Goal: Information Seeking & Learning: Learn about a topic

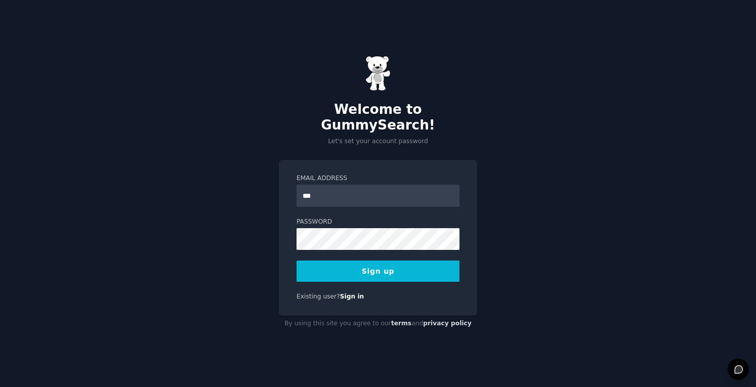
type input "**********"
click at [376, 266] on button "Sign up" at bounding box center [377, 271] width 163 height 21
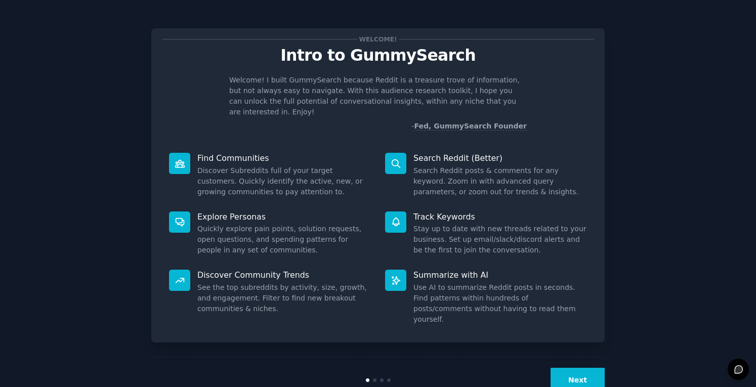
click at [565, 368] on button "Next" at bounding box center [577, 380] width 54 height 25
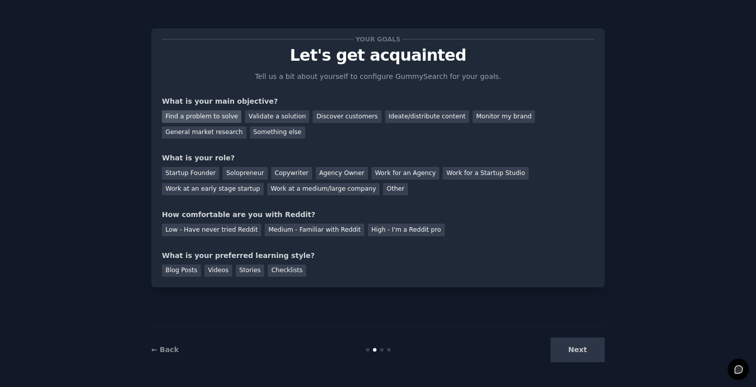
click at [229, 116] on div "Find a problem to solve" at bounding box center [201, 116] width 79 height 13
click at [286, 117] on div "Validate a solution" at bounding box center [277, 116] width 64 height 13
click at [204, 116] on div "Find a problem to solve" at bounding box center [201, 116] width 79 height 13
click at [265, 118] on div "Validate a solution" at bounding box center [277, 116] width 64 height 13
click at [200, 175] on div "Startup Founder" at bounding box center [190, 173] width 57 height 13
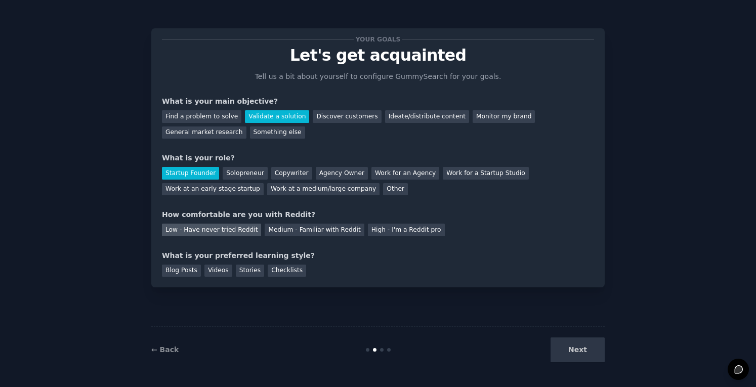
click at [238, 229] on div "Low - Have never tried Reddit" at bounding box center [211, 230] width 99 height 13
click at [186, 271] on div "Blog Posts" at bounding box center [181, 271] width 39 height 13
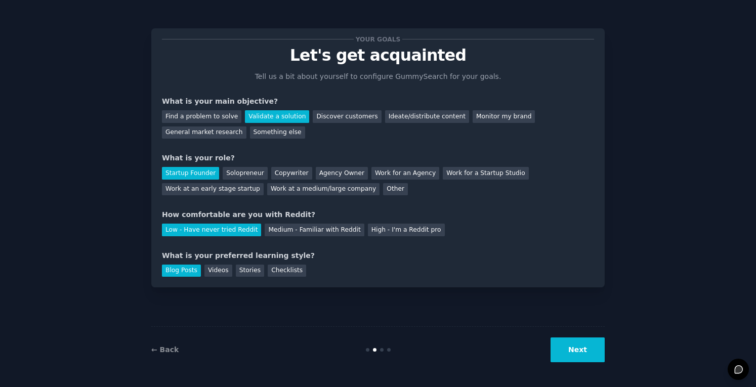
click at [577, 352] on button "Next" at bounding box center [577, 349] width 54 height 25
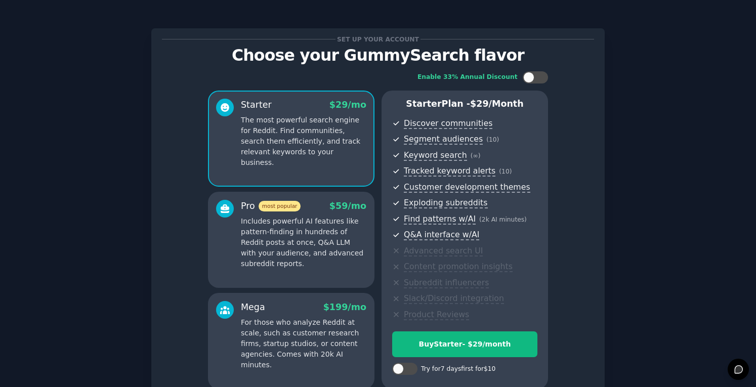
scroll to position [97, 0]
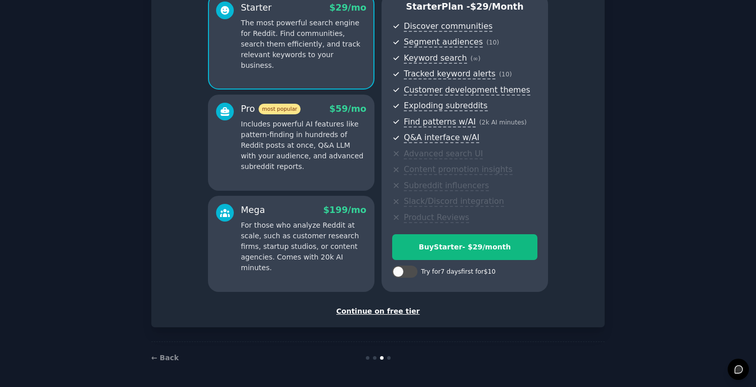
click at [391, 310] on div "Continue on free tier" at bounding box center [378, 311] width 432 height 11
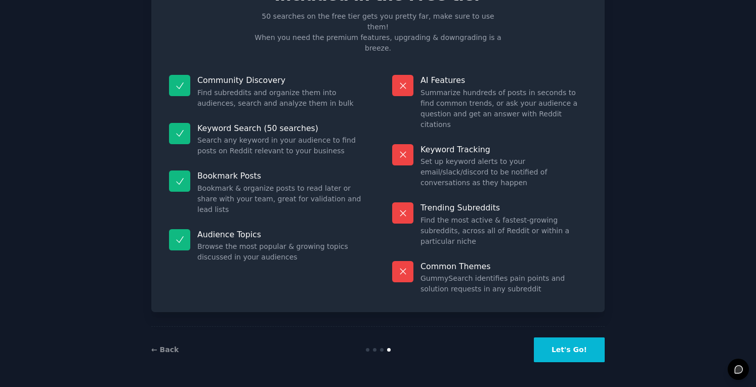
scroll to position [7, 0]
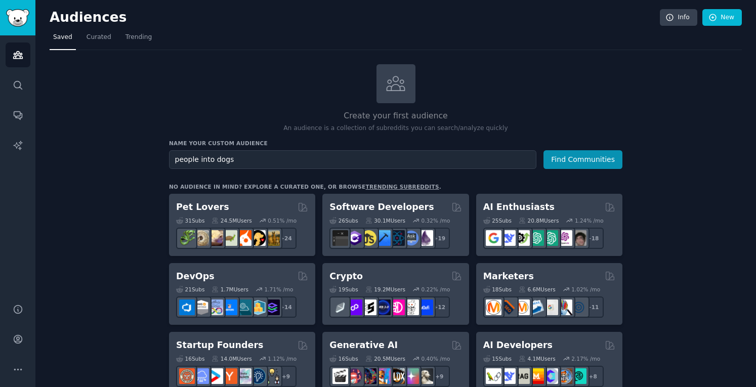
type input "people into dogs"
click at [543, 150] on button "Find Communities" at bounding box center [582, 159] width 79 height 19
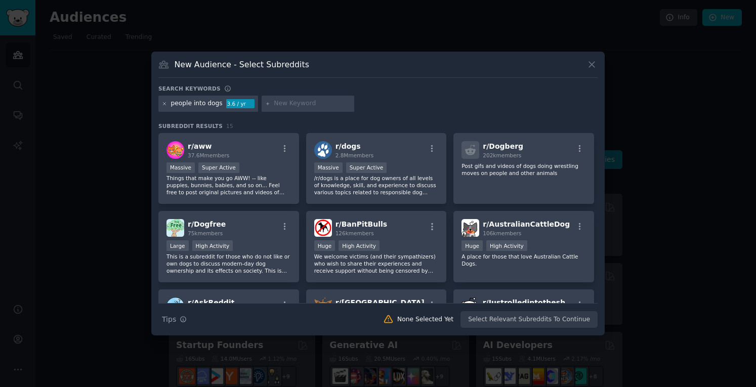
click at [164, 104] on icon at bounding box center [165, 104] width 6 height 6
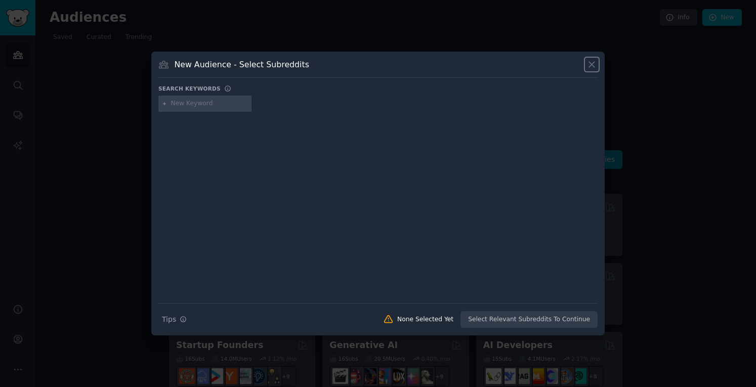
click at [591, 66] on icon at bounding box center [591, 64] width 11 height 11
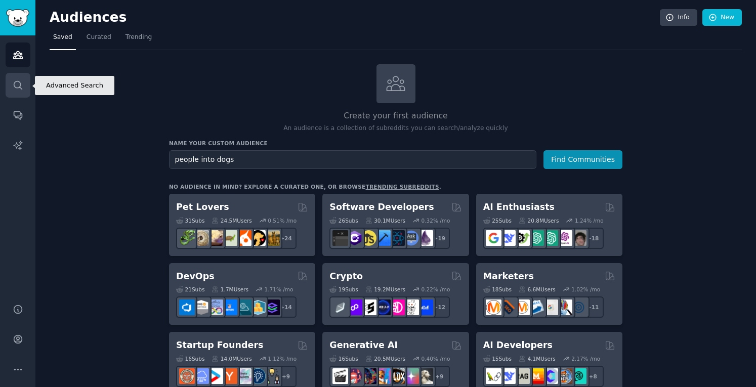
click at [17, 86] on icon "Sidebar" at bounding box center [18, 85] width 11 height 11
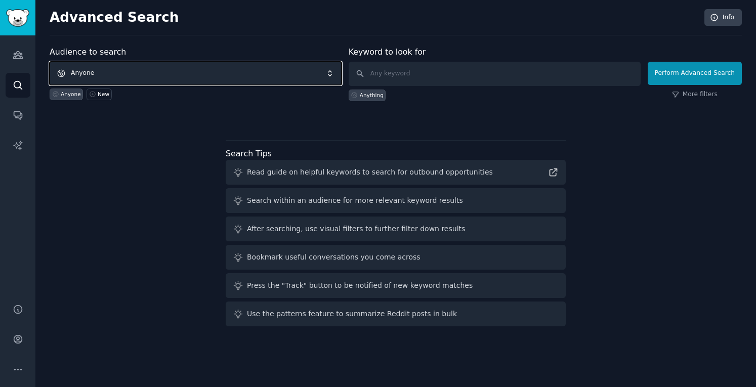
click at [168, 74] on span "Anyone" at bounding box center [196, 73] width 292 height 23
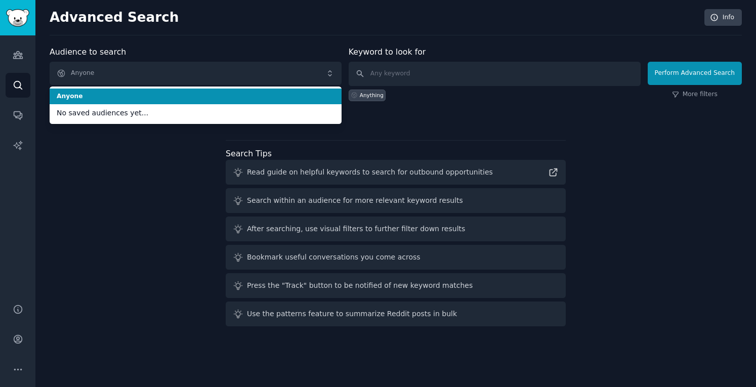
click at [144, 100] on span "Anyone" at bounding box center [196, 96] width 278 height 9
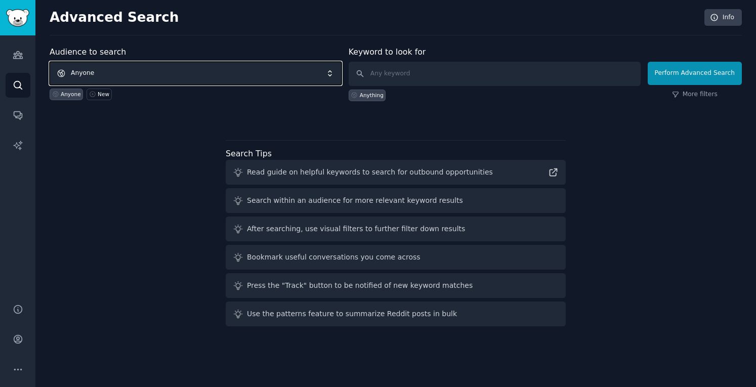
click at [130, 75] on span "Anyone" at bounding box center [196, 73] width 292 height 23
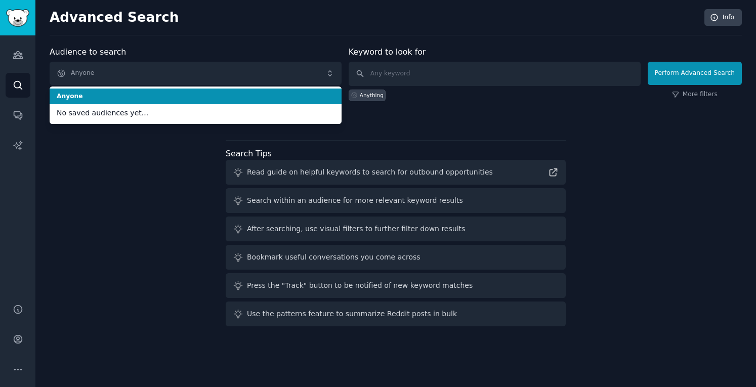
click at [120, 97] on span "Anyone" at bounding box center [196, 96] width 278 height 9
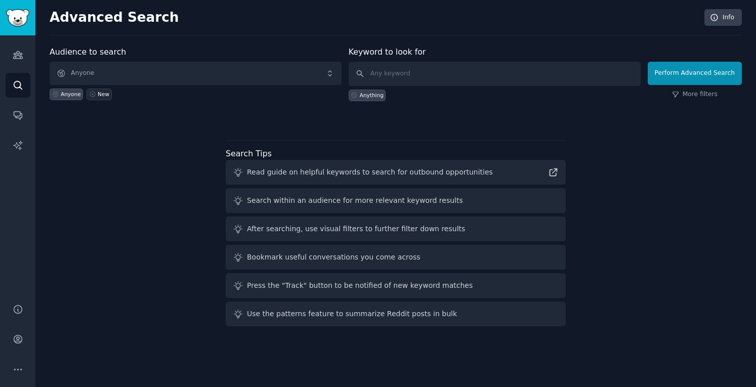
click at [98, 96] on div "New" at bounding box center [104, 94] width 12 height 7
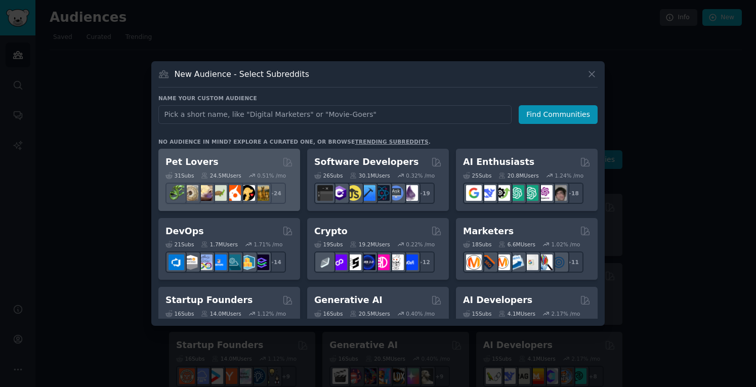
click at [265, 163] on div "Pet Lovers Curated by GummySearch" at bounding box center [228, 162] width 127 height 13
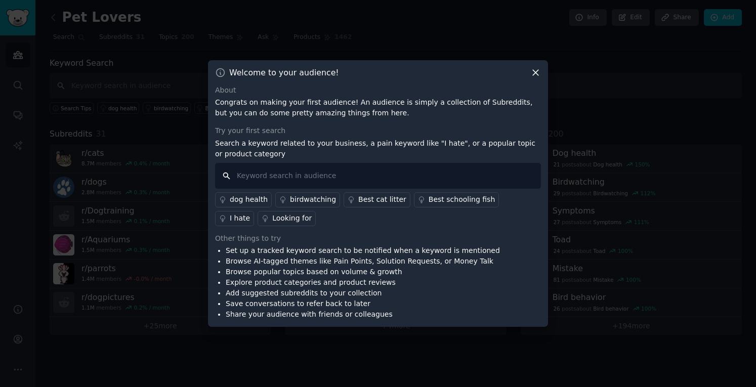
click at [382, 176] on input "text" at bounding box center [378, 176] width 326 height 26
type input "I hate"
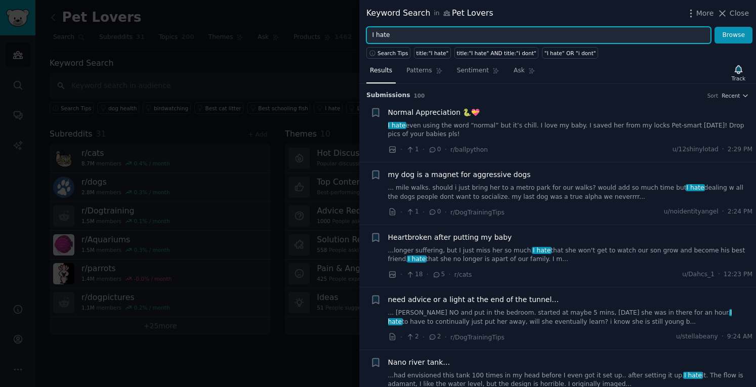
click at [415, 32] on input "I hate" at bounding box center [538, 35] width 345 height 17
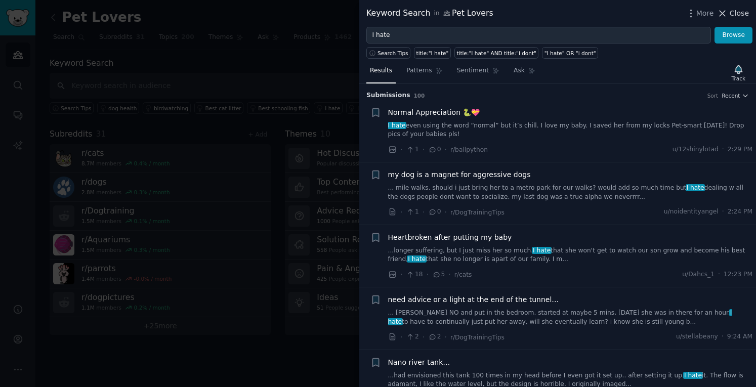
click at [728, 16] on icon at bounding box center [722, 13] width 11 height 11
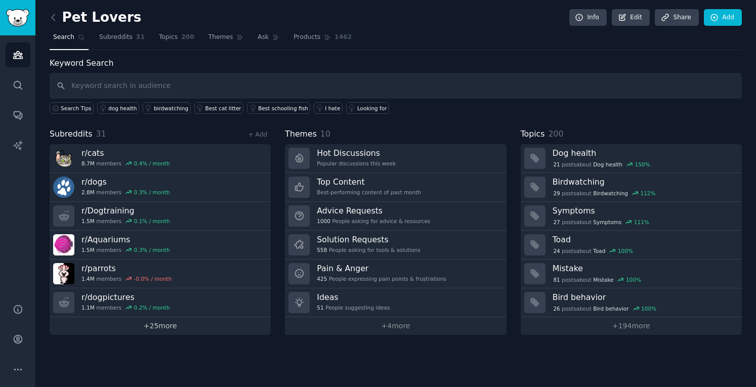
click at [158, 325] on link "+ 25 more" at bounding box center [160, 326] width 221 height 18
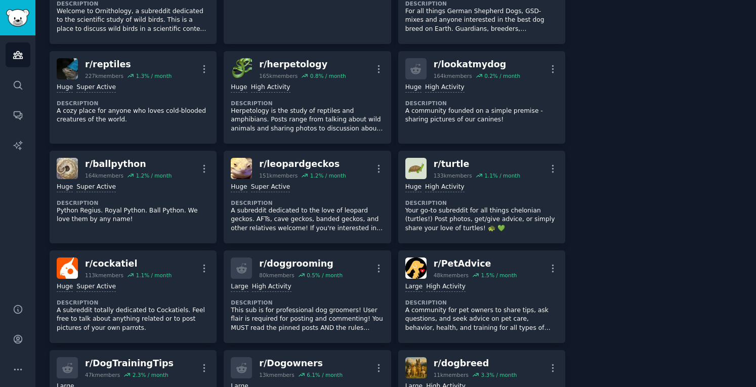
scroll to position [620, 0]
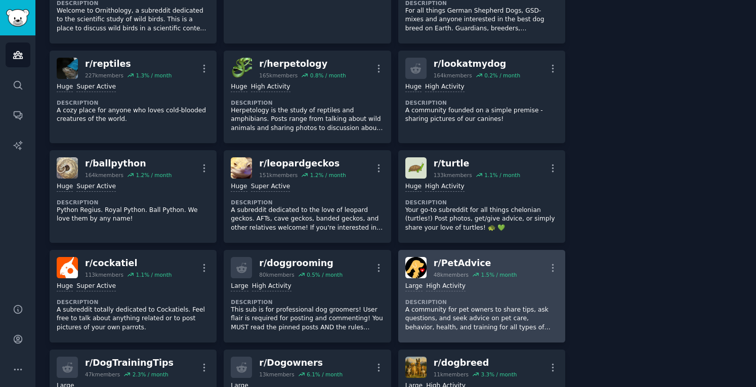
click at [457, 265] on div "r/ PetAdvice" at bounding box center [475, 263] width 83 height 13
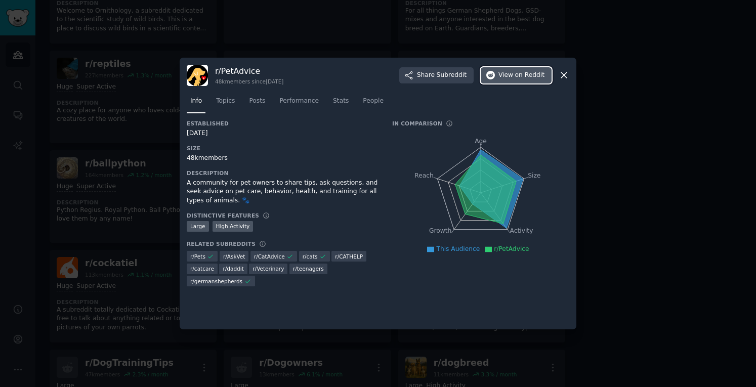
click at [526, 79] on span "on Reddit" at bounding box center [529, 75] width 29 height 9
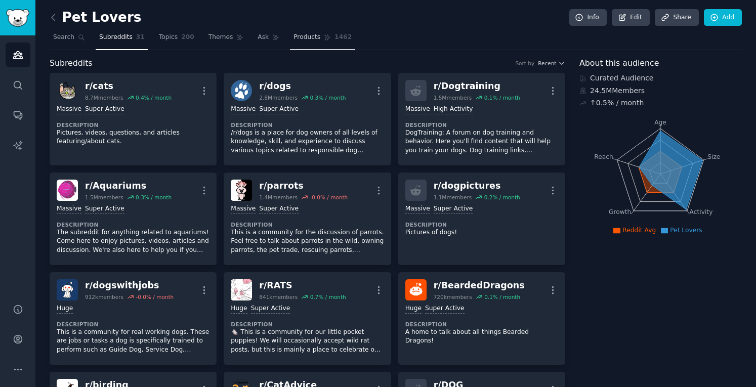
click at [293, 37] on span "Products" at bounding box center [306, 37] width 27 height 9
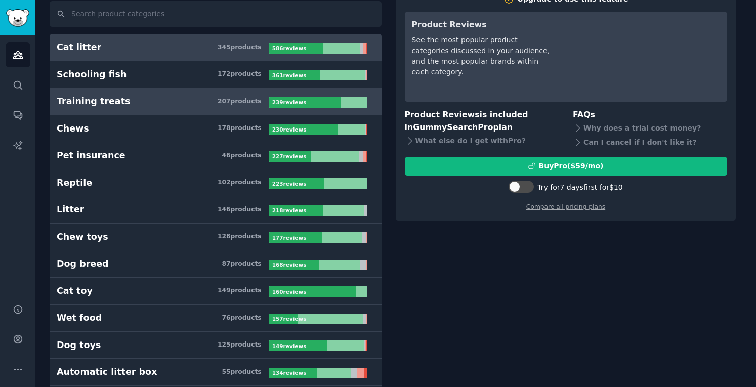
scroll to position [73, 0]
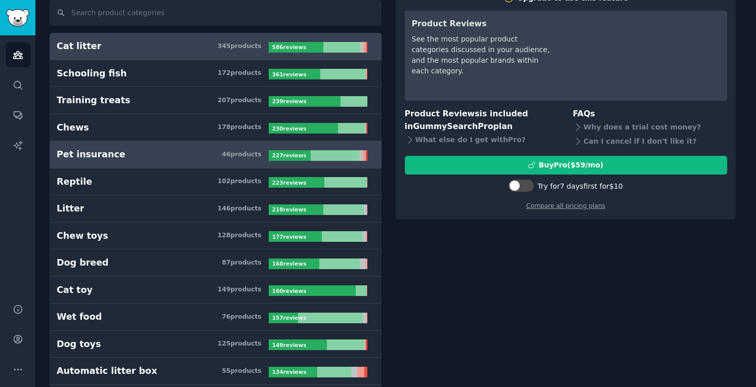
click at [163, 150] on h3 "Pet insurance 46 product s" at bounding box center [163, 154] width 212 height 13
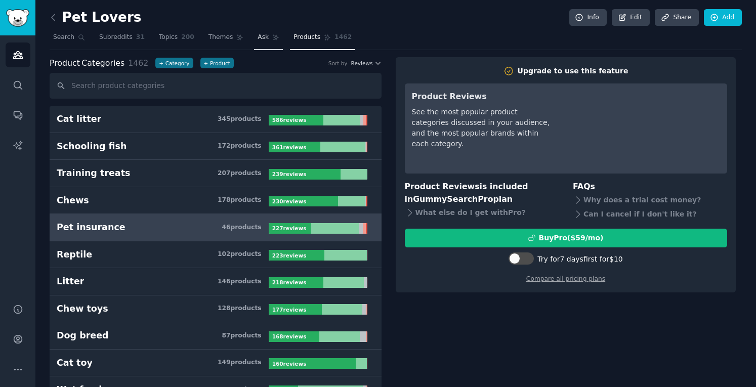
click at [258, 37] on span "Ask" at bounding box center [263, 37] width 11 height 9
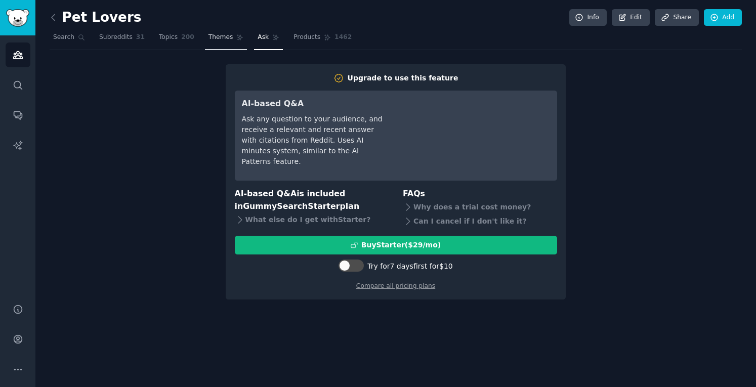
click at [209, 39] on span "Themes" at bounding box center [220, 37] width 25 height 9
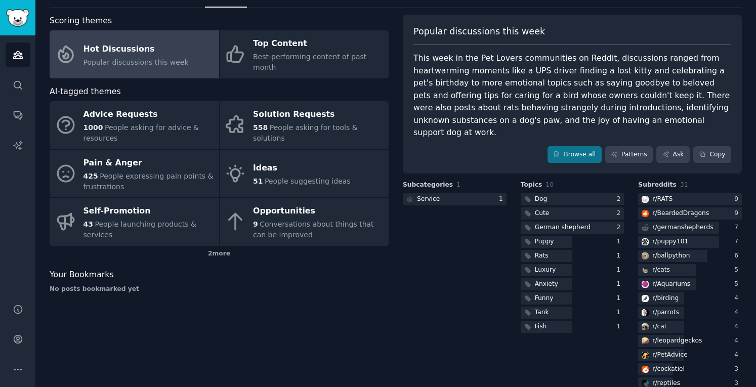
scroll to position [36, 0]
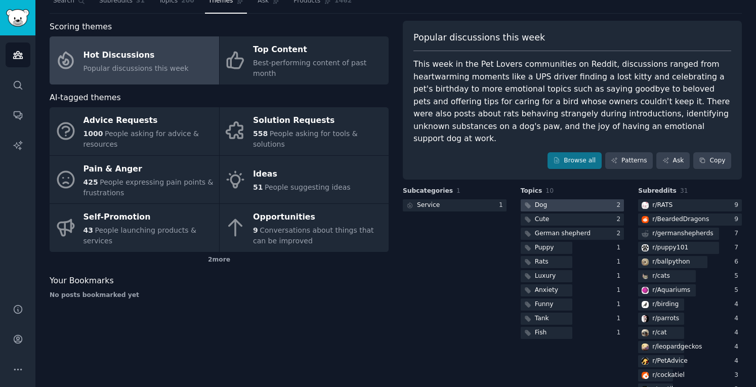
click at [561, 199] on div at bounding box center [573, 205] width 104 height 13
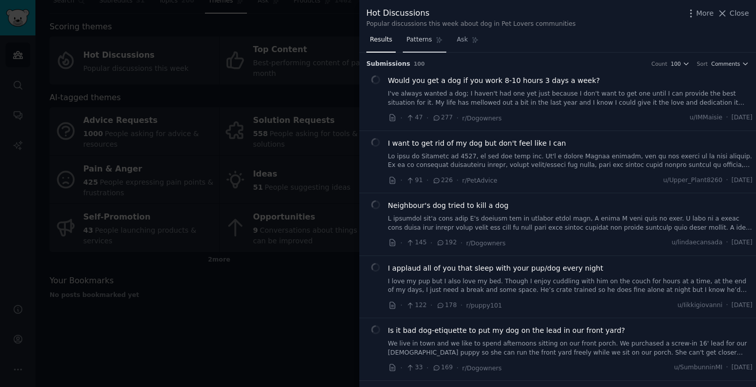
click at [419, 40] on span "Patterns" at bounding box center [418, 39] width 25 height 9
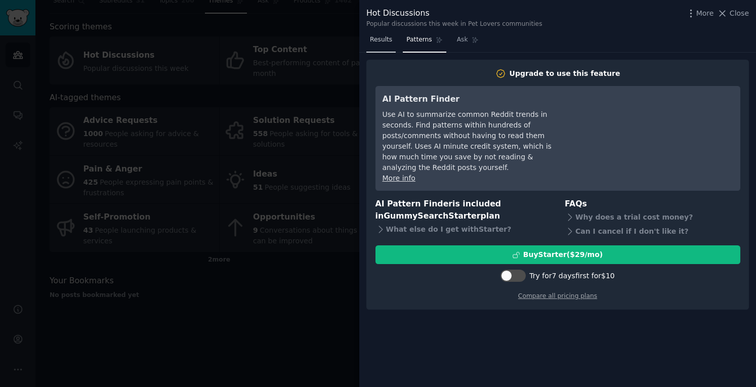
click at [381, 42] on span "Results" at bounding box center [381, 39] width 22 height 9
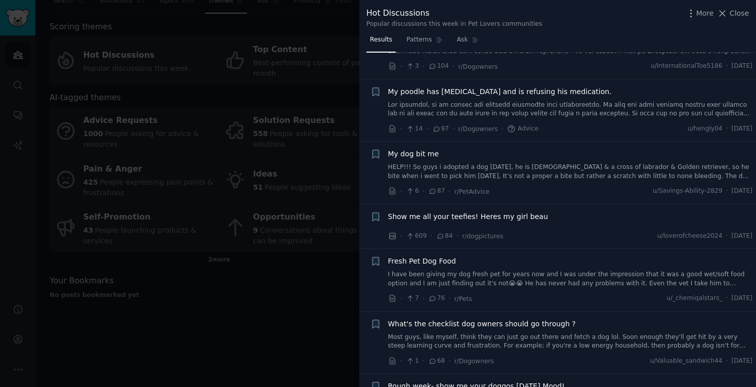
scroll to position [427, 0]
click at [582, 279] on link "I have been giving my dog fresh pet for years now and I was under the impressio…" at bounding box center [570, 279] width 365 height 18
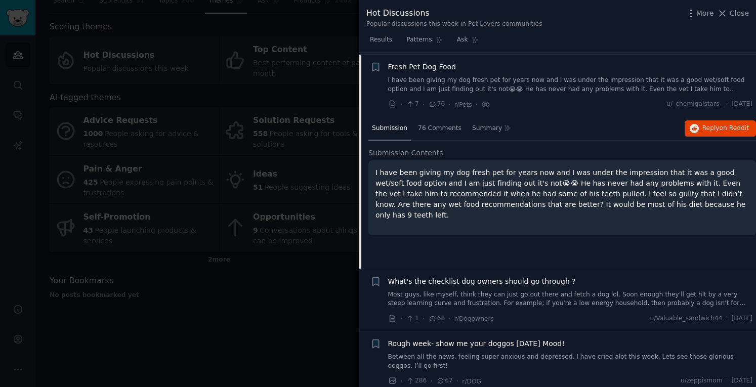
scroll to position [621, 0]
click at [627, 84] on link "I have been giving my dog fresh pet for years now and I was under the impressio…" at bounding box center [570, 84] width 365 height 18
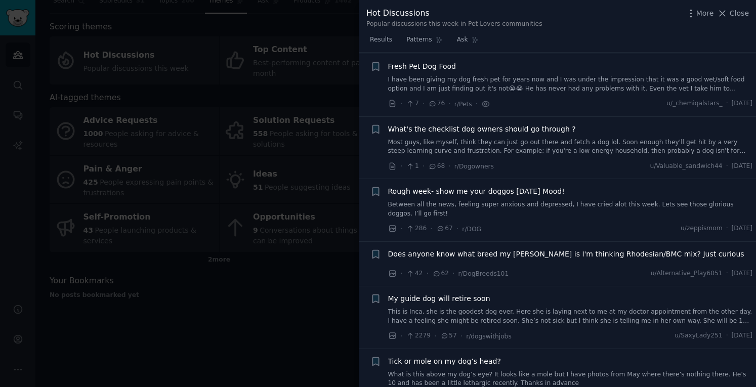
click at [627, 84] on link "I have been giving my dog fresh pet for years now and I was under the impressio…" at bounding box center [570, 84] width 365 height 18
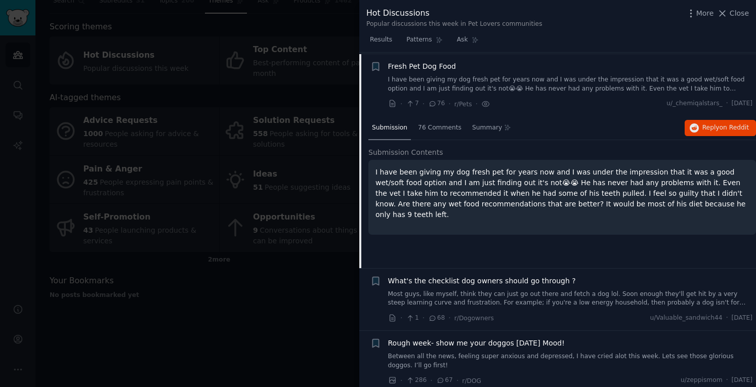
click at [627, 84] on link "I have been giving my dog fresh pet for years now and I was under the impressio…" at bounding box center [570, 84] width 365 height 18
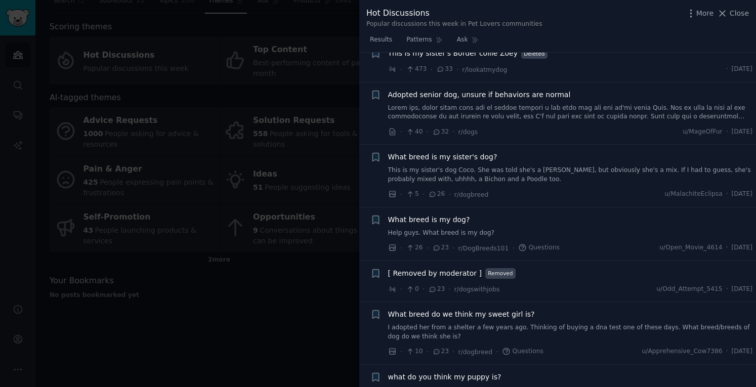
scroll to position [1198, 0]
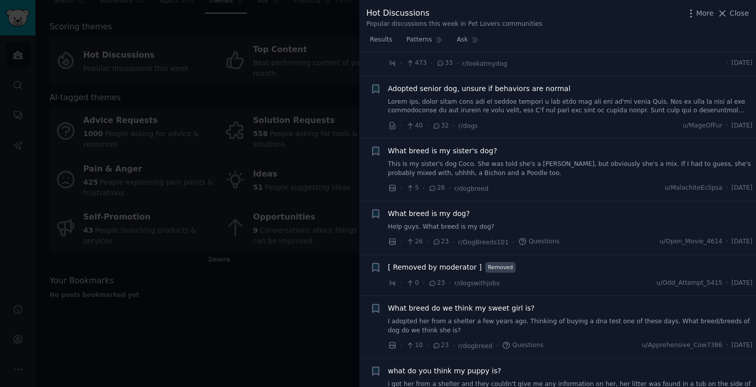
click at [453, 223] on link "Help guys. What breed is my dog?" at bounding box center [570, 227] width 365 height 9
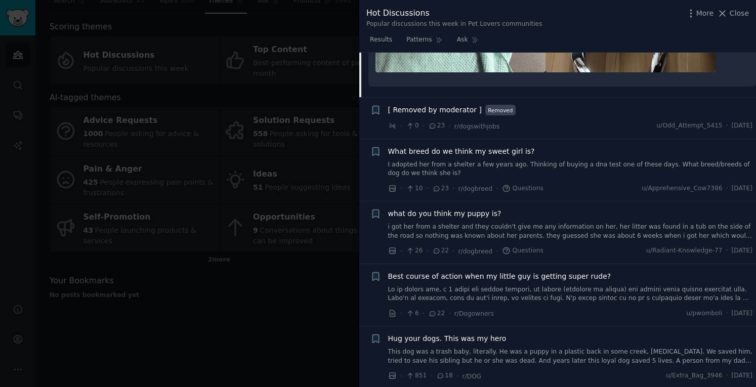
scroll to position [2064, 0]
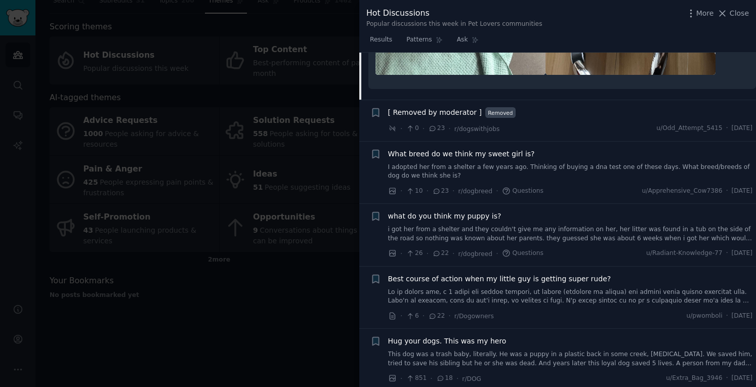
click at [461, 149] on span "What breed do we think my sweet girl is?" at bounding box center [461, 154] width 147 height 11
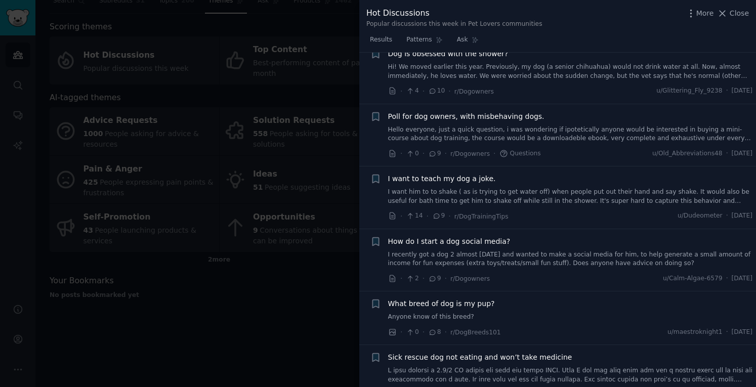
scroll to position [3074, 0]
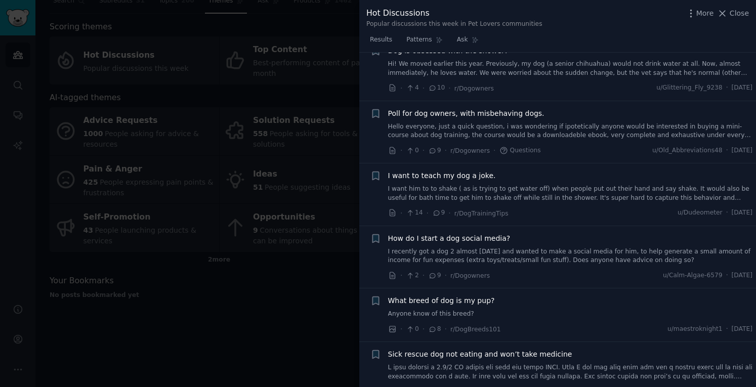
click at [431, 310] on link "Anyone know of this breed?" at bounding box center [570, 314] width 365 height 9
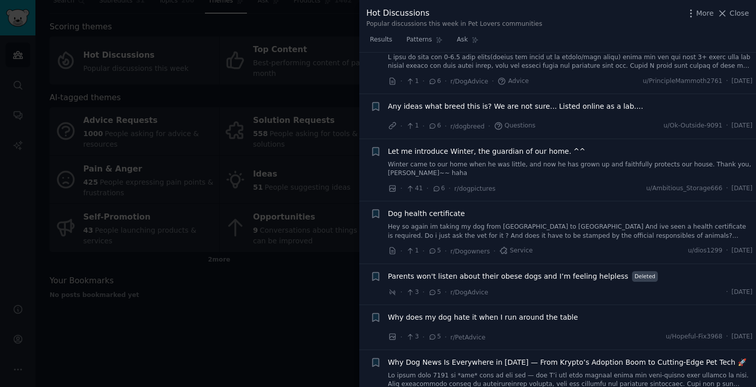
scroll to position [3256, 0]
click at [486, 271] on span "Parents won't listen about their obese dogs and I’m feeling helpless" at bounding box center [508, 276] width 240 height 11
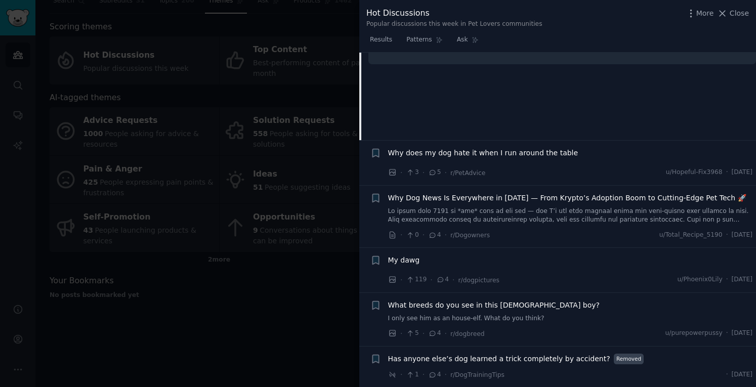
scroll to position [3169, 0]
click at [503, 300] on span "What breeds do you see in this [DEMOGRAPHIC_DATA] boy?" at bounding box center [493, 305] width 211 height 11
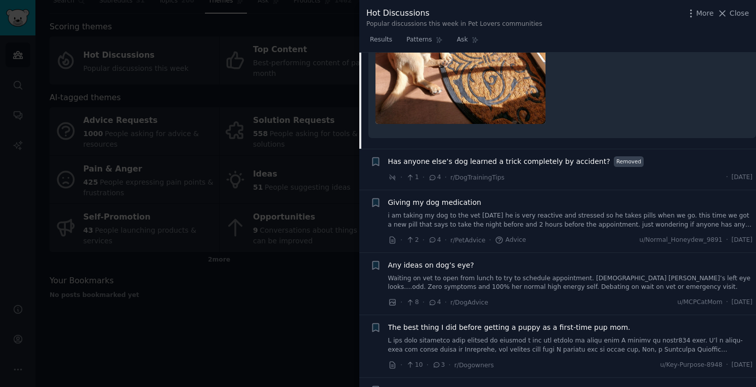
scroll to position [3856, 0]
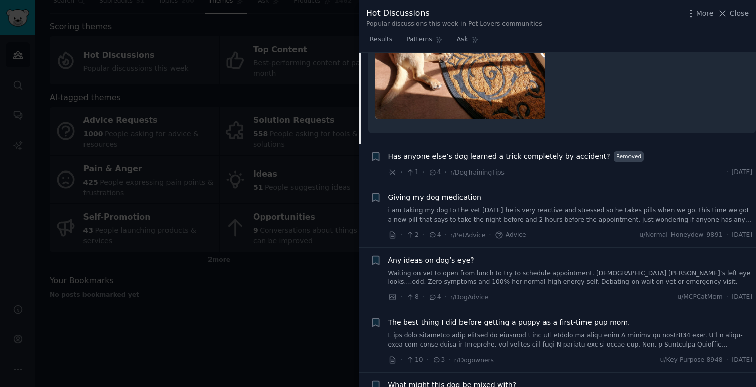
click at [439, 255] on span "Any ideas on dog’s eye?" at bounding box center [431, 260] width 86 height 11
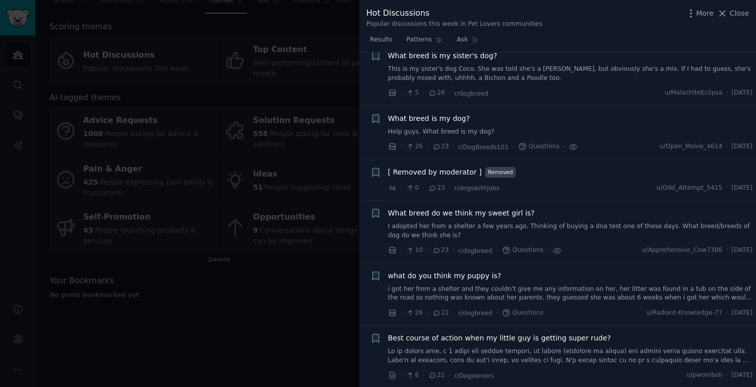
scroll to position [1248, 0]
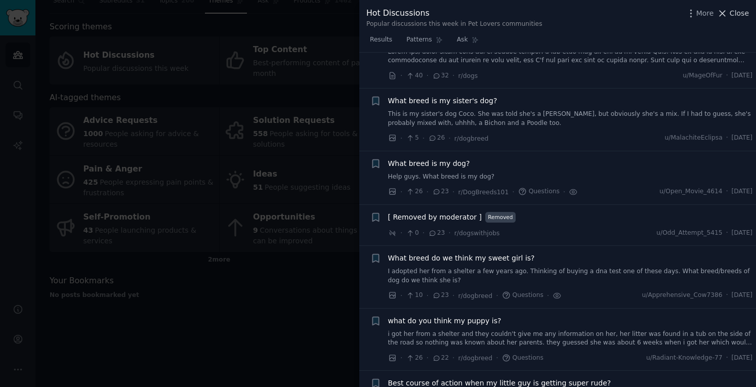
click at [722, 16] on icon at bounding box center [722, 13] width 11 height 11
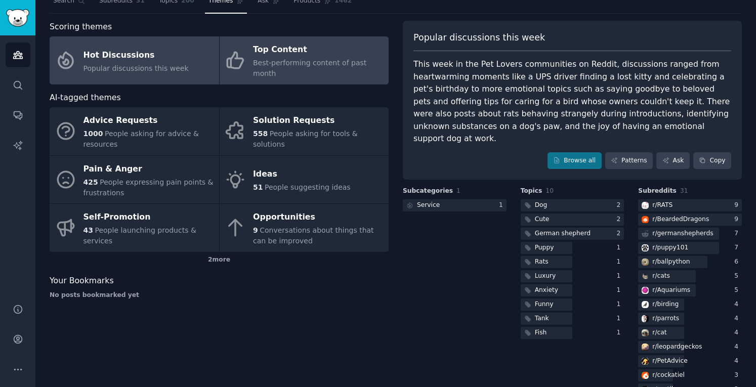
click at [309, 66] on span "Best-performing content of past month" at bounding box center [309, 68] width 113 height 19
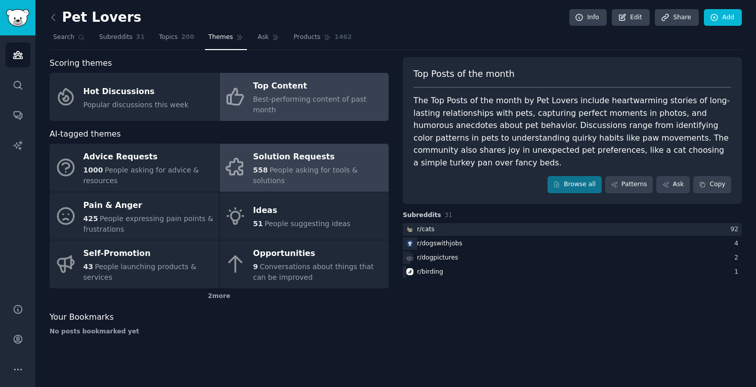
click at [341, 154] on div "Solution Requests" at bounding box center [318, 157] width 131 height 16
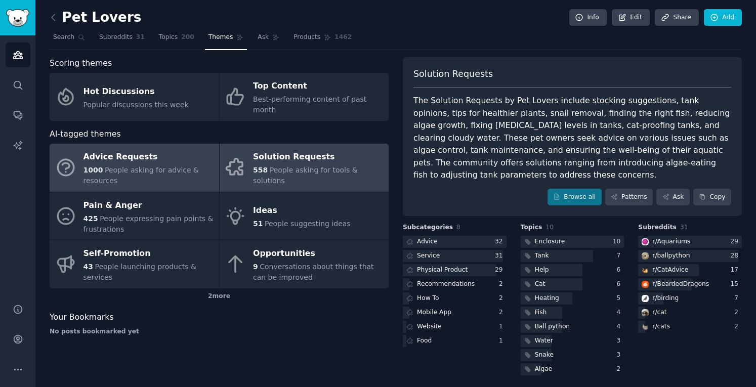
click at [160, 167] on div "1000 People asking for advice & resources" at bounding box center [148, 175] width 131 height 21
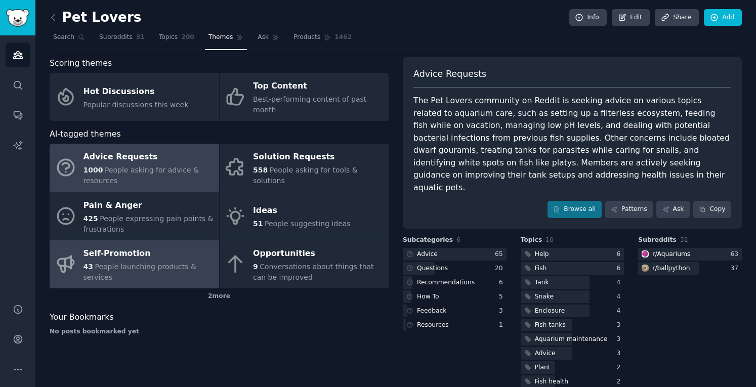
click at [145, 268] on link "Self-Promotion 43 People launching products & services" at bounding box center [134, 264] width 169 height 48
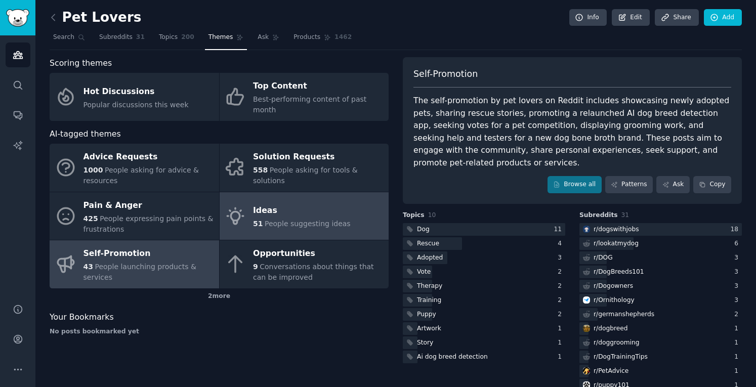
click at [296, 220] on link "Ideas 51 People suggesting ideas" at bounding box center [304, 216] width 169 height 48
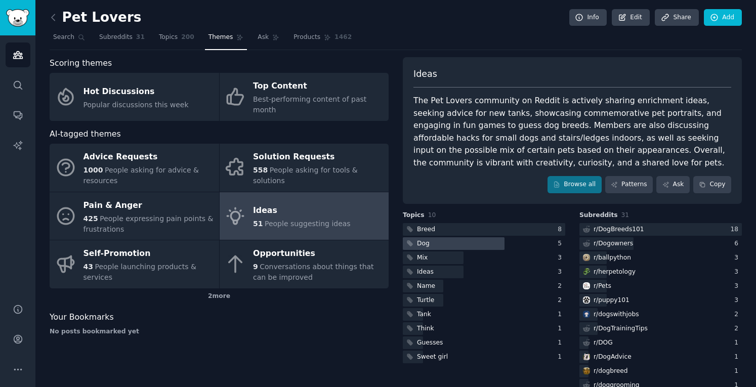
click at [470, 245] on div at bounding box center [454, 243] width 102 height 13
click at [62, 37] on span "Search" at bounding box center [63, 37] width 21 height 9
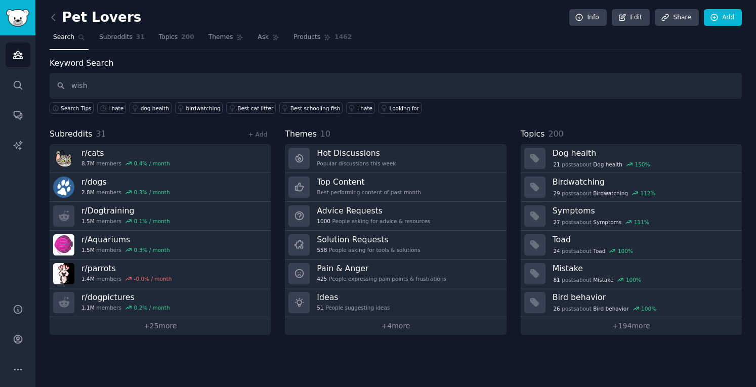
type input "wish"
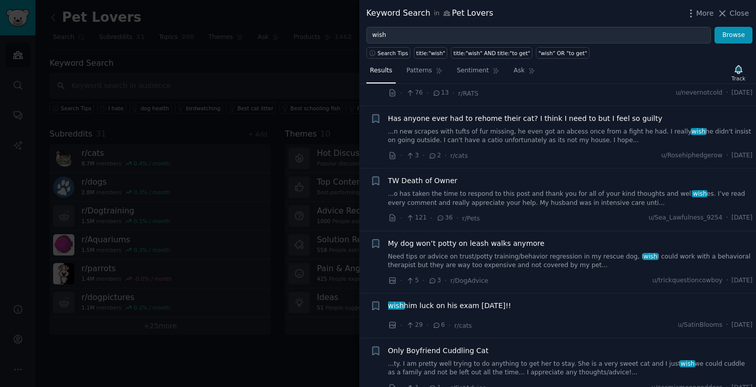
scroll to position [1128, 0]
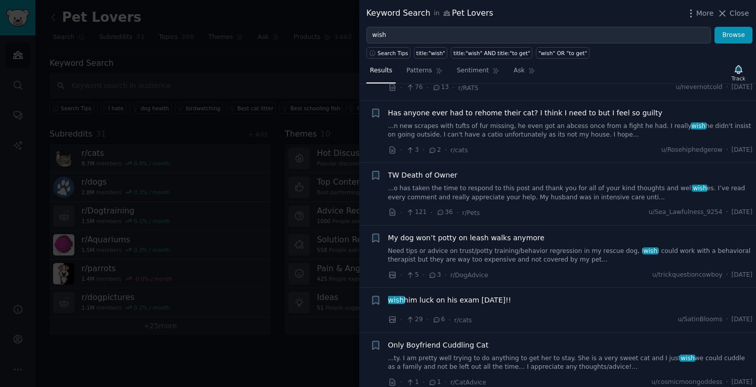
click at [518, 247] on link "Need tips or advice on trust/potty training/behavior regression in my rescue do…" at bounding box center [570, 256] width 365 height 18
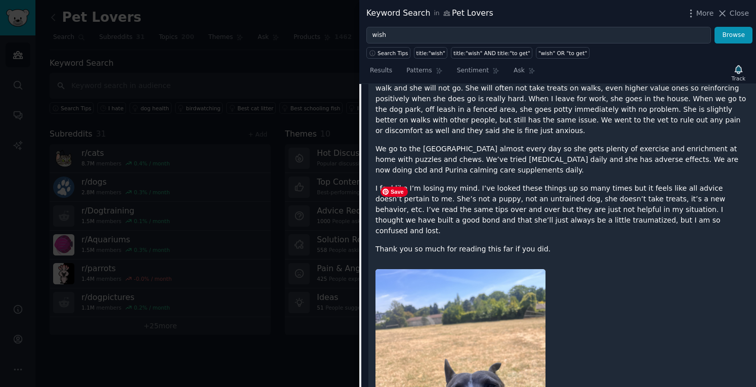
scroll to position [1589, 0]
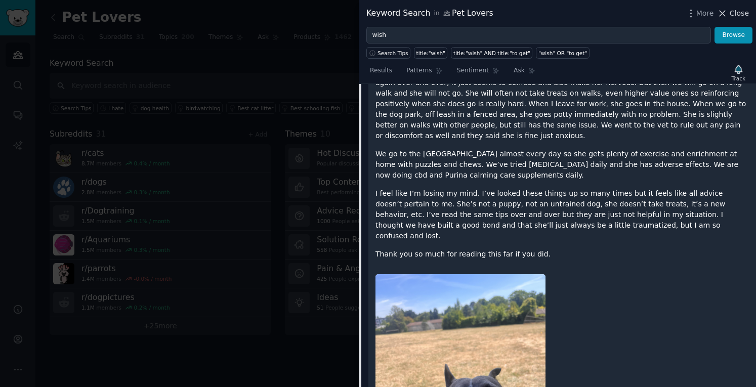
click at [723, 9] on icon at bounding box center [722, 13] width 11 height 11
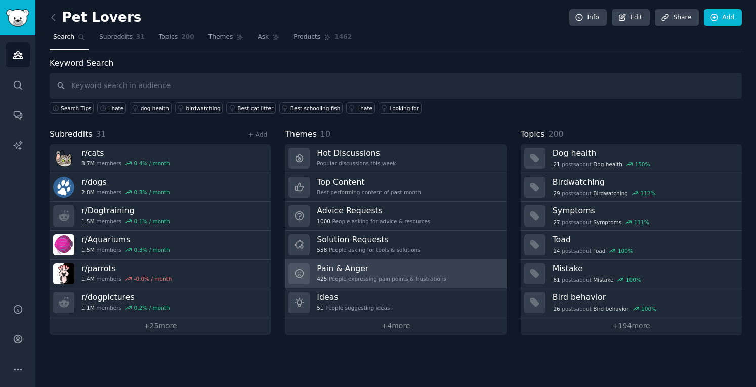
click at [411, 270] on h3 "Pain & Anger" at bounding box center [382, 268] width 130 height 11
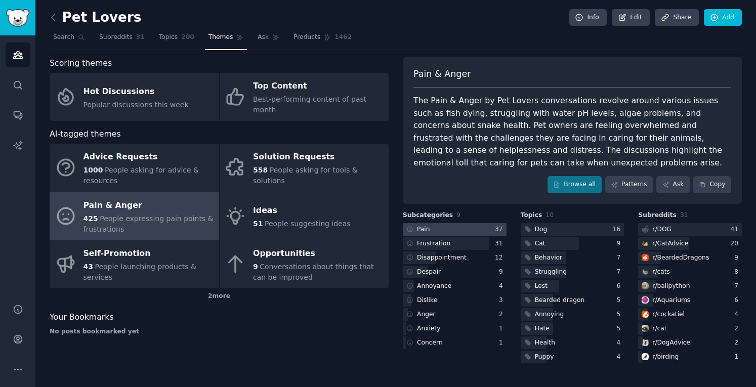
click at [498, 225] on div "37" at bounding box center [501, 229] width 12 height 9
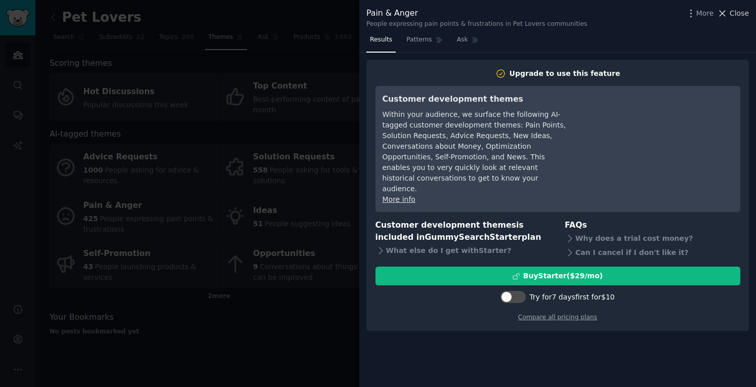
click at [726, 12] on icon at bounding box center [723, 14] width 6 height 6
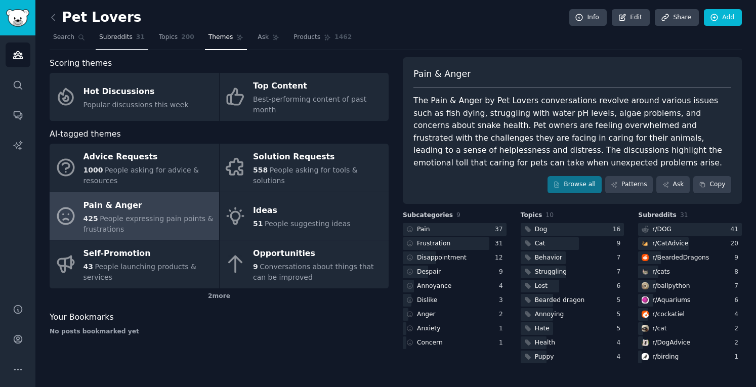
click at [113, 39] on span "Subreddits" at bounding box center [115, 37] width 33 height 9
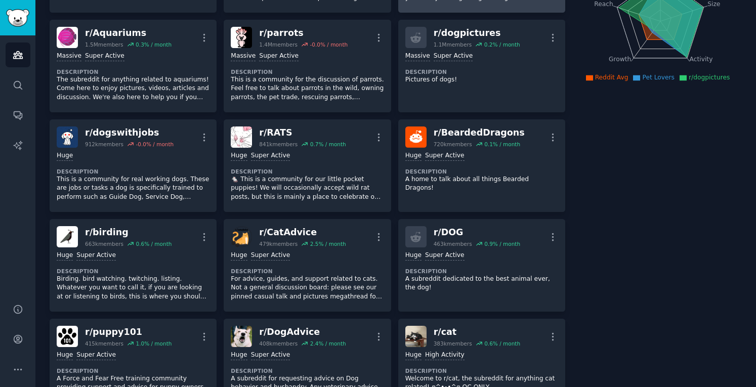
scroll to position [160, 0]
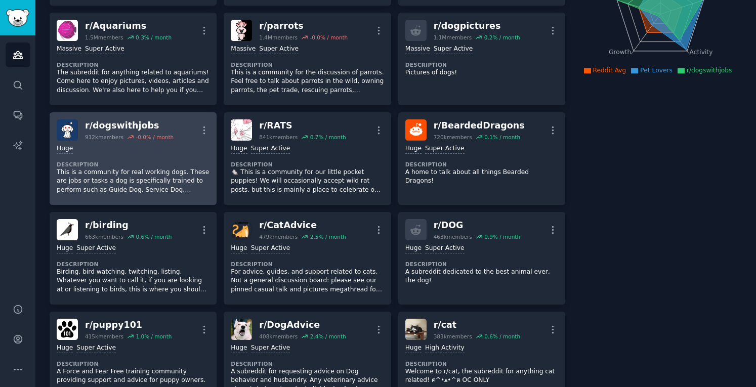
click at [123, 190] on p "This is a community for real working dogs. These are jobs or tasks a dog is spe…" at bounding box center [133, 181] width 153 height 27
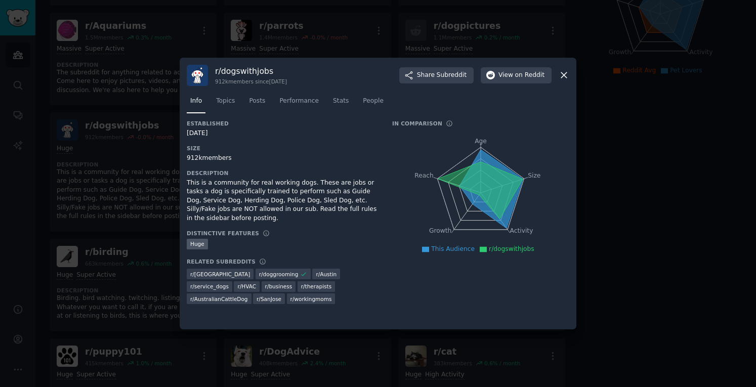
click at [566, 76] on icon at bounding box center [564, 75] width 11 height 11
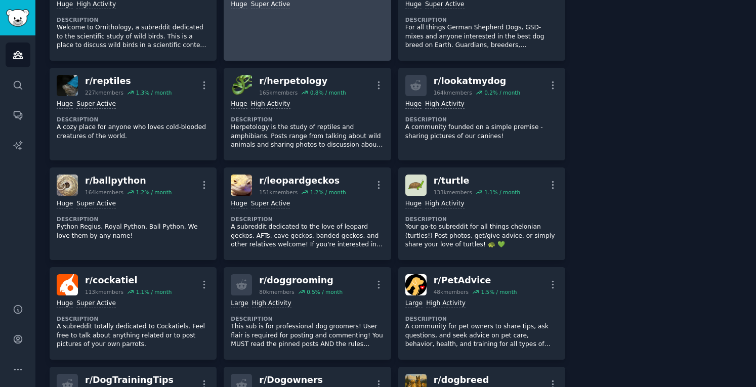
scroll to position [743, 0]
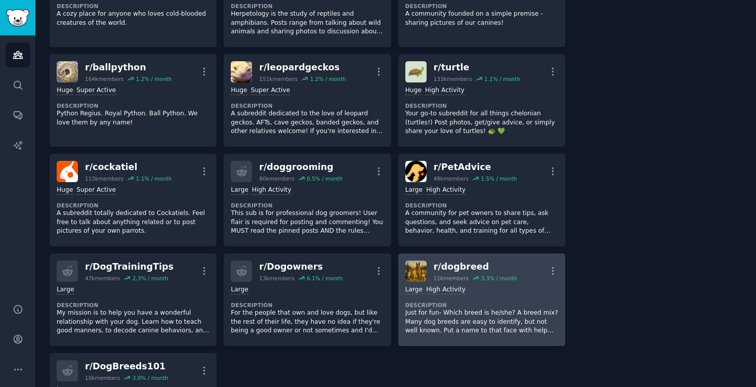
click at [473, 328] on p "Just for fun- Which breed is he/she? A breed mix? Many dog breeds are easy to i…" at bounding box center [481, 322] width 153 height 27
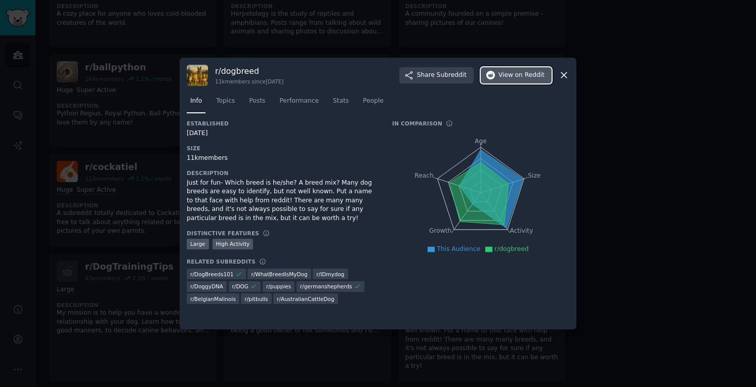
click at [524, 77] on span "on Reddit" at bounding box center [529, 75] width 29 height 9
click at [566, 75] on icon at bounding box center [564, 75] width 11 height 11
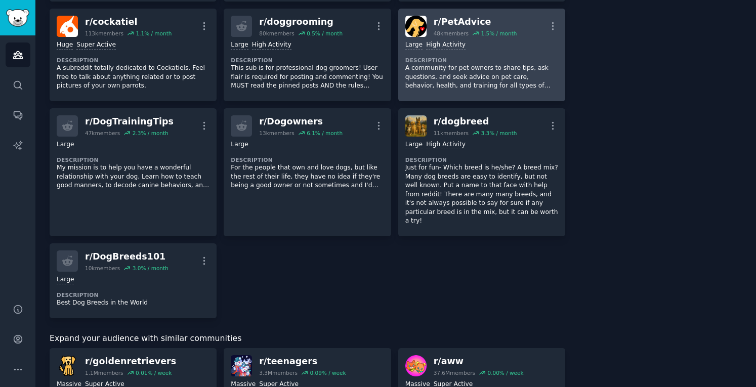
scroll to position [889, 0]
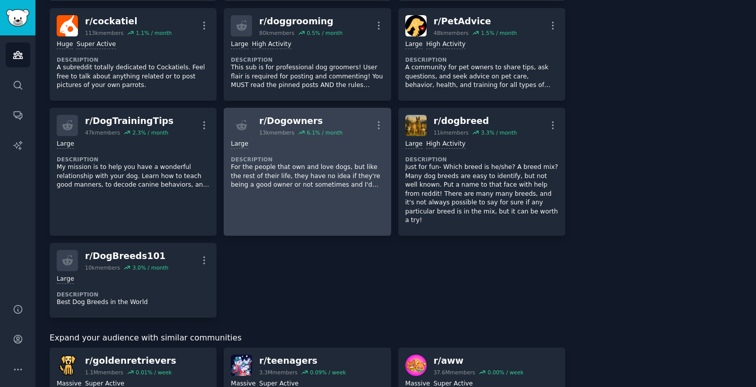
click at [313, 198] on link "r/ Dogowners 13k members 6.1 % / month More Large Description For the people th…" at bounding box center [307, 172] width 167 height 128
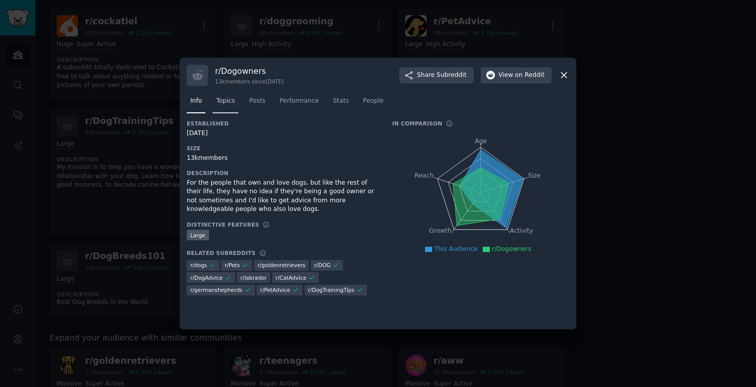
click at [223, 106] on link "Topics" at bounding box center [225, 103] width 26 height 21
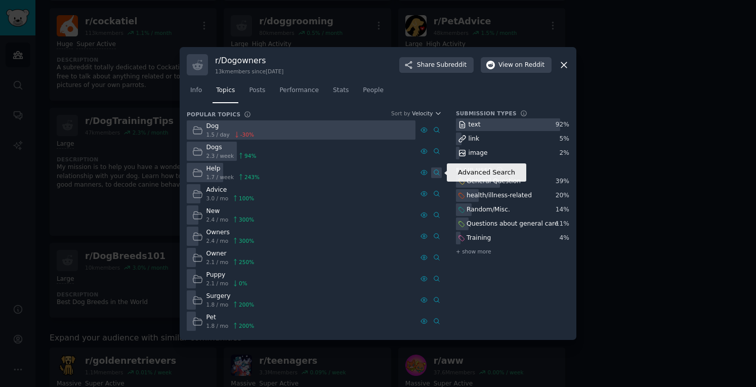
click at [436, 174] on icon at bounding box center [436, 173] width 5 height 6
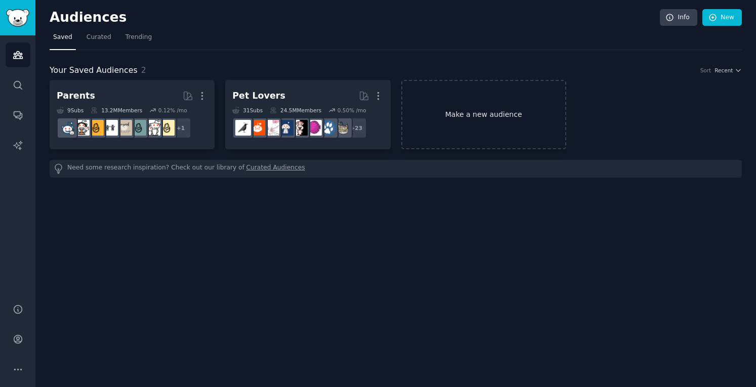
click at [467, 121] on link "Make a new audience" at bounding box center [483, 114] width 165 height 69
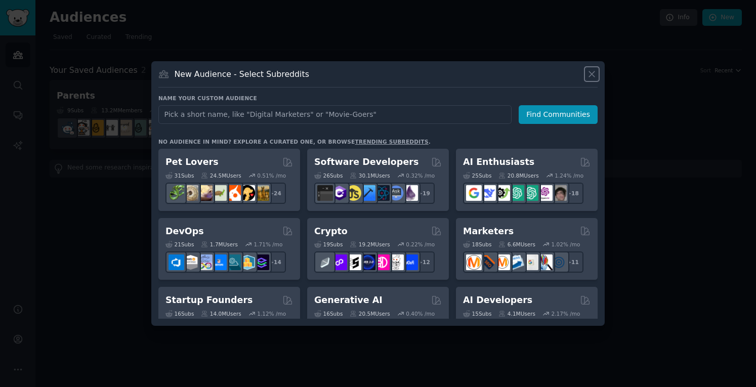
click at [591, 74] on icon at bounding box center [592, 74] width 6 height 6
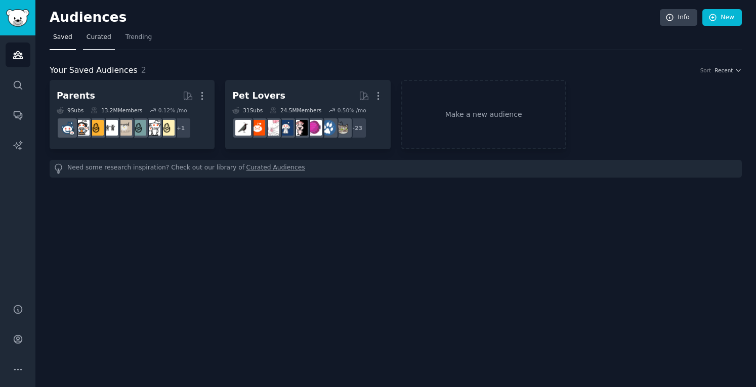
click at [99, 38] on span "Curated" at bounding box center [99, 37] width 25 height 9
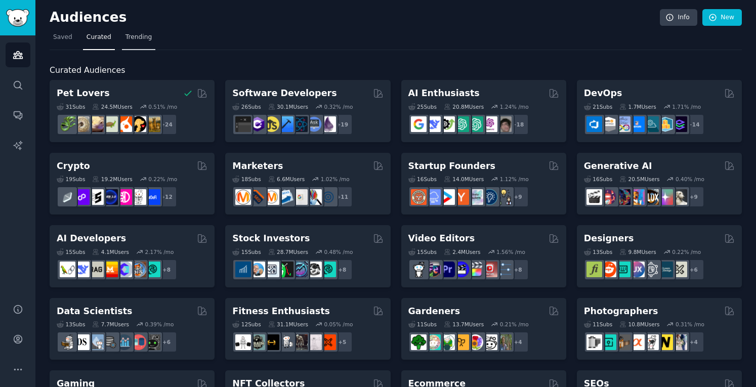
click at [133, 39] on span "Trending" at bounding box center [138, 37] width 26 height 9
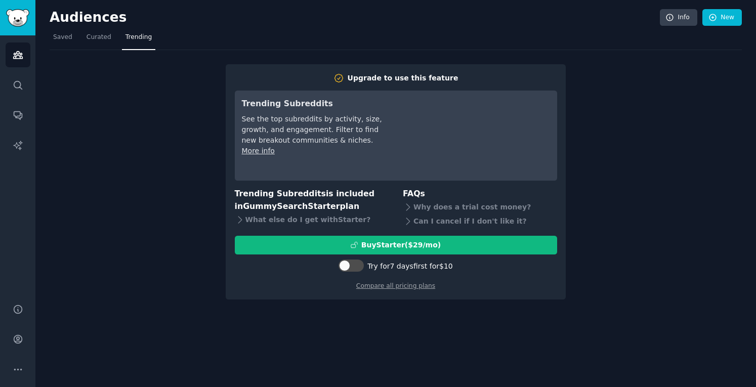
click at [406, 40] on nav "Saved Curated Trending" at bounding box center [396, 39] width 692 height 21
click at [16, 90] on icon "Sidebar" at bounding box center [18, 85] width 11 height 11
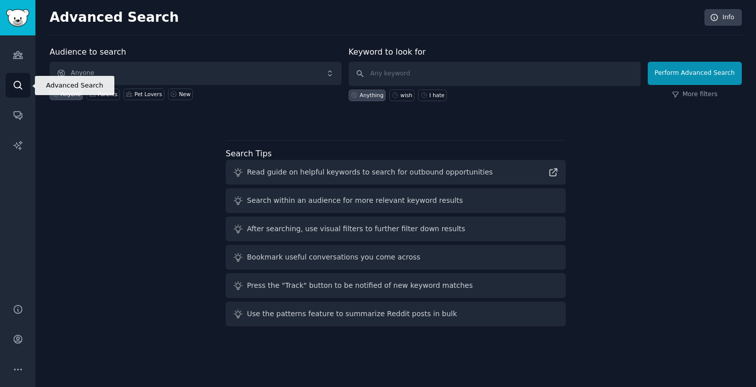
click at [19, 90] on icon "Sidebar" at bounding box center [18, 85] width 11 height 11
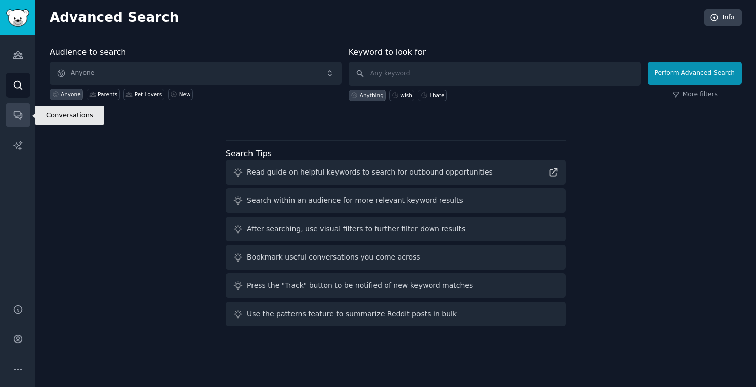
click at [22, 119] on icon "Sidebar" at bounding box center [18, 115] width 11 height 11
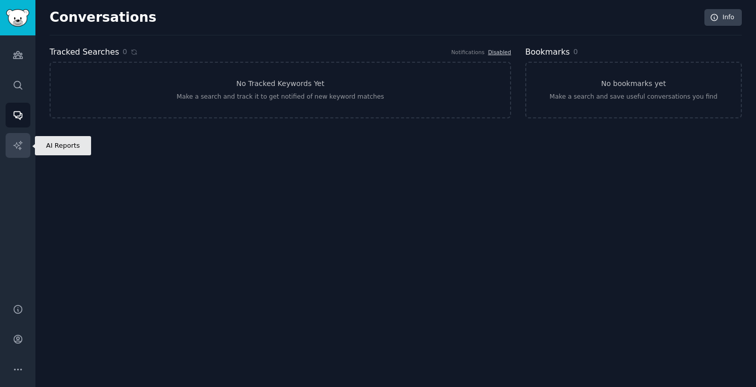
click at [16, 147] on icon "Sidebar" at bounding box center [17, 145] width 9 height 9
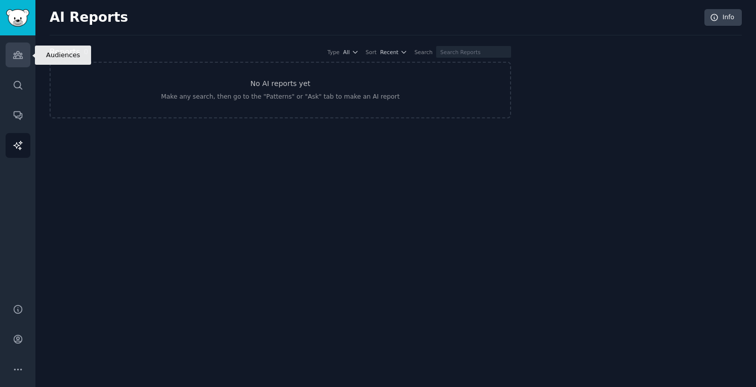
click at [19, 55] on icon "Sidebar" at bounding box center [18, 55] width 11 height 11
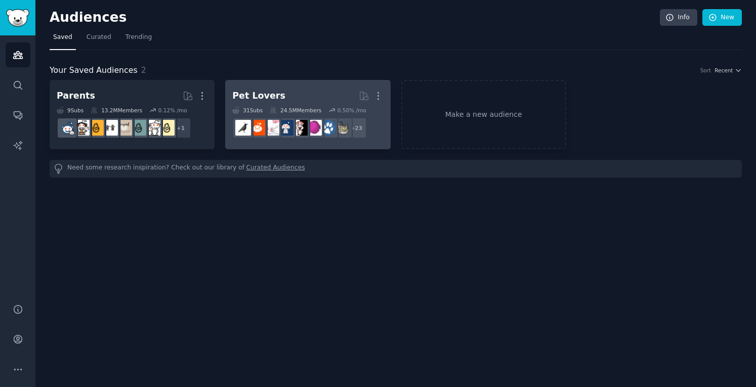
click at [296, 100] on h2 "Pet Lovers More" at bounding box center [307, 96] width 151 height 18
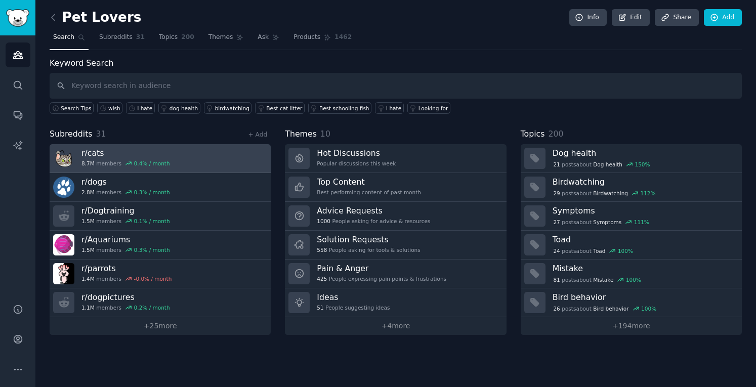
click at [169, 149] on link "r/ cats 8.7M members 0.4 % / month" at bounding box center [160, 158] width 221 height 29
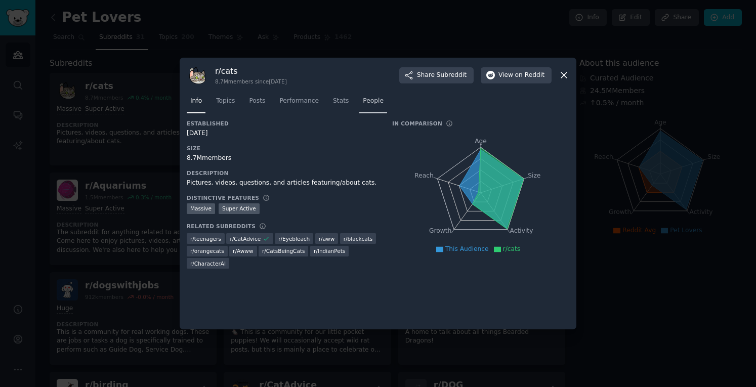
click at [363, 100] on span "People" at bounding box center [373, 101] width 21 height 9
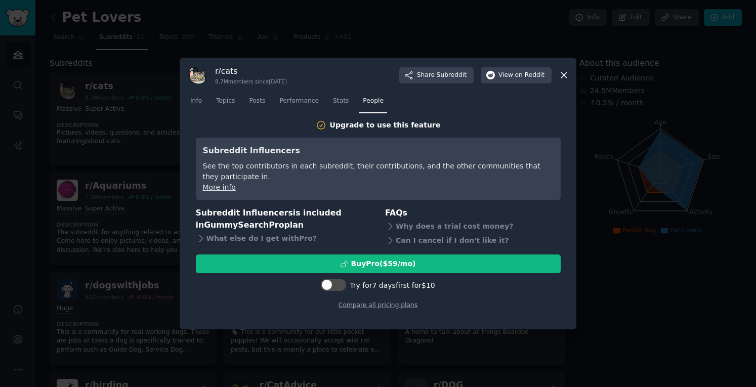
click at [564, 78] on icon at bounding box center [564, 75] width 11 height 11
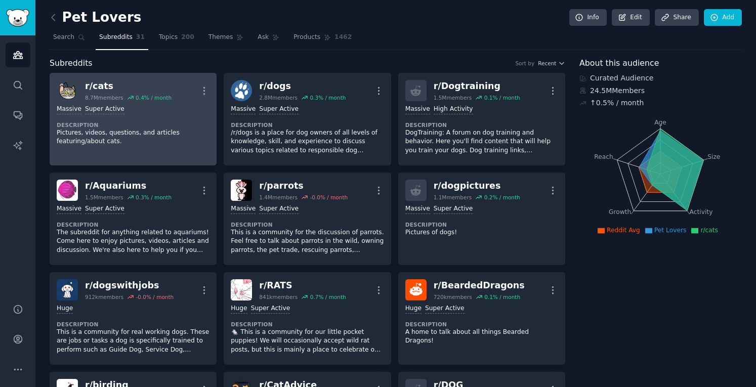
click at [155, 132] on p "Pictures, videos, questions, and articles featuring/about cats." at bounding box center [133, 138] width 153 height 18
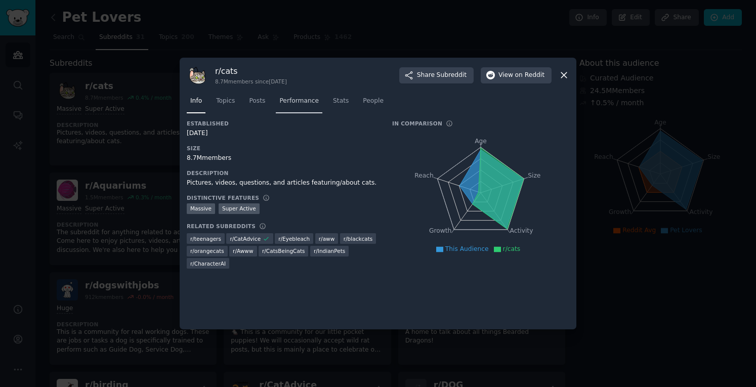
click at [284, 102] on span "Performance" at bounding box center [298, 101] width 39 height 9
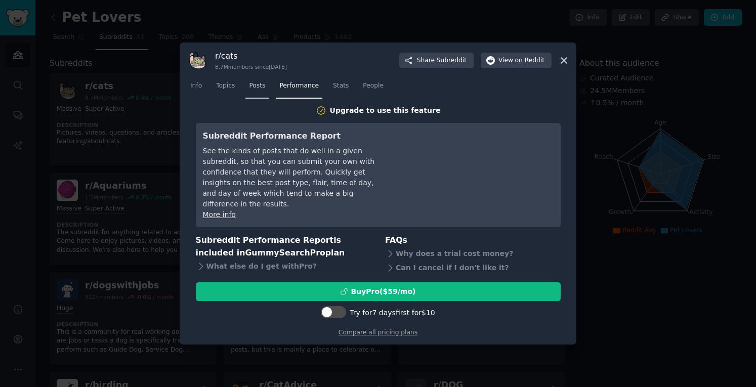
click at [257, 91] on span "Posts" at bounding box center [257, 85] width 16 height 9
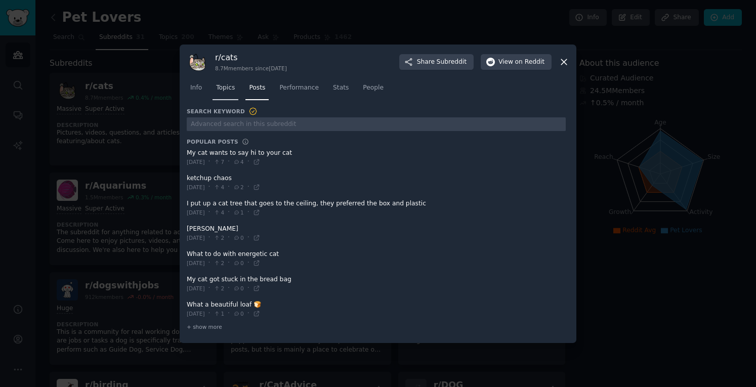
click at [226, 90] on span "Topics" at bounding box center [225, 87] width 19 height 9
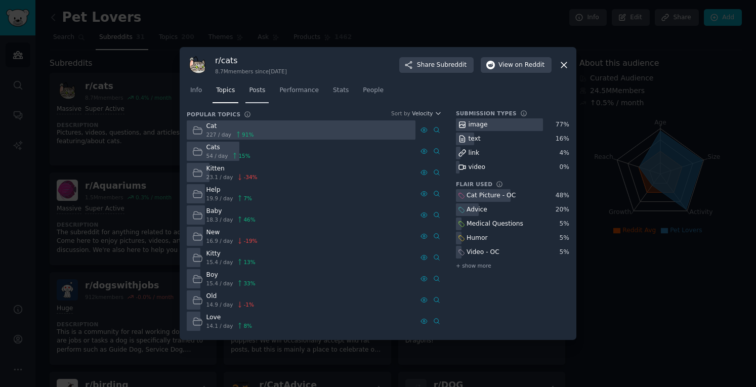
click at [255, 95] on span "Posts" at bounding box center [257, 90] width 16 height 9
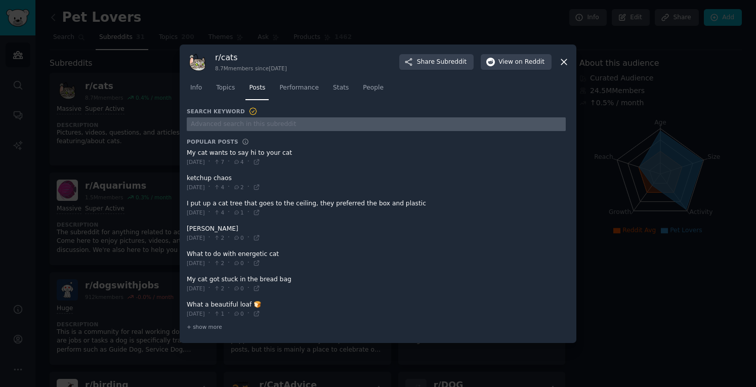
click at [242, 124] on input "text" at bounding box center [376, 124] width 379 height 14
type input "I hate"
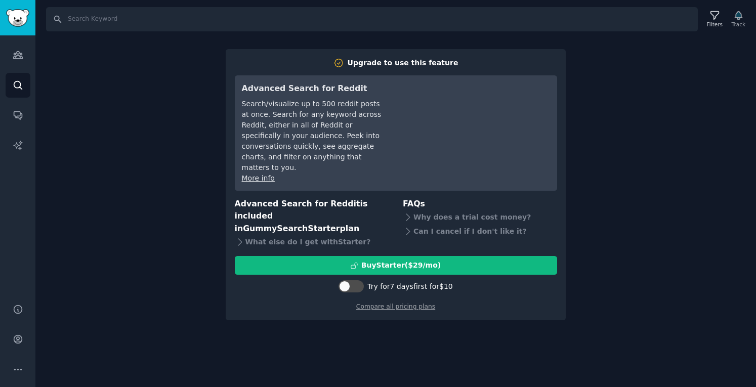
click at [605, 65] on div "Search Filters Track Upgrade to use this feature Advanced Search for Reddit Sea…" at bounding box center [395, 193] width 720 height 387
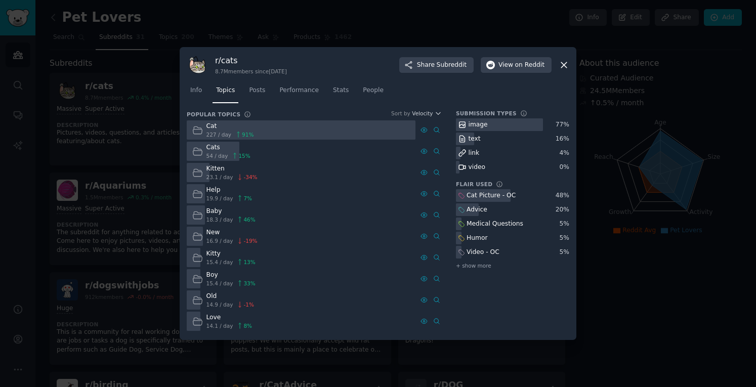
click at [481, 213] on div "Advice" at bounding box center [476, 209] width 21 height 9
click at [520, 209] on div "Advice" at bounding box center [512, 209] width 113 height 13
click at [439, 196] on icon at bounding box center [436, 193] width 7 height 7
click at [254, 88] on span "Posts" at bounding box center [257, 90] width 16 height 9
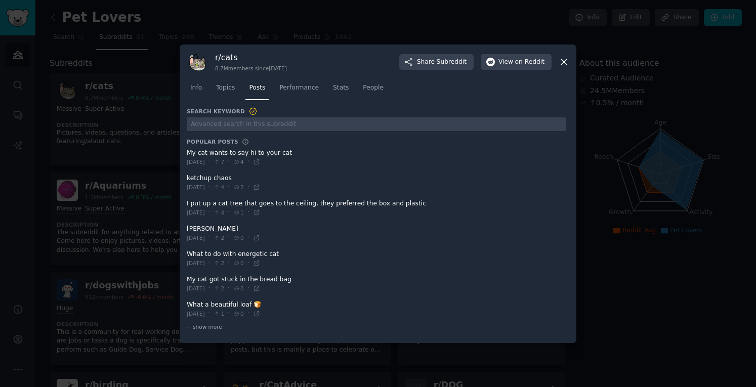
click at [129, 170] on div at bounding box center [378, 193] width 756 height 387
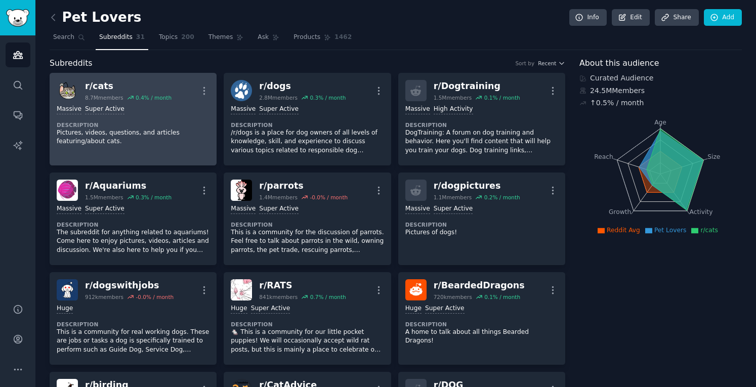
click at [130, 90] on div "r/ cats" at bounding box center [128, 86] width 87 height 13
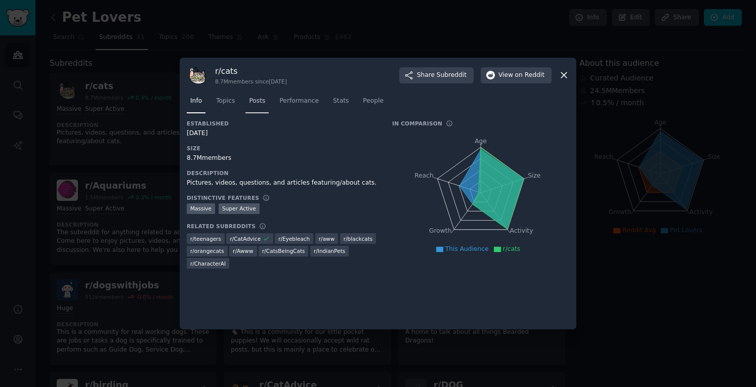
click at [261, 101] on span "Posts" at bounding box center [257, 101] width 16 height 9
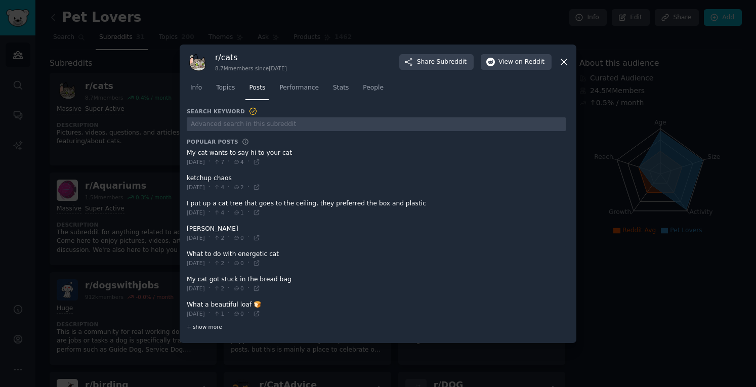
click at [207, 327] on span "+ show more" at bounding box center [204, 326] width 35 height 7
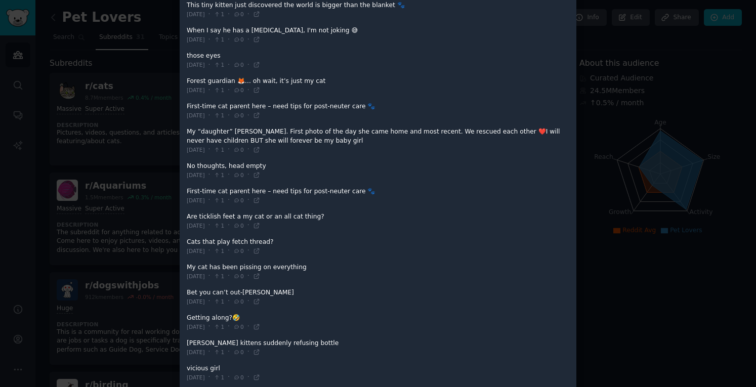
scroll to position [490, 0]
click at [232, 262] on span at bounding box center [376, 271] width 379 height 25
click at [205, 263] on span at bounding box center [376, 271] width 379 height 25
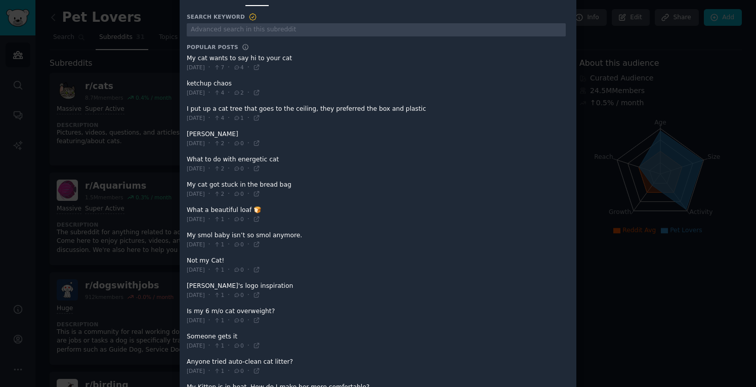
scroll to position [0, 0]
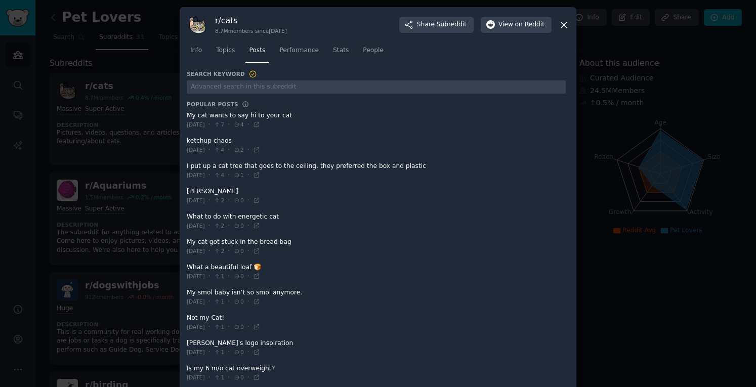
click at [564, 27] on icon at bounding box center [564, 25] width 11 height 11
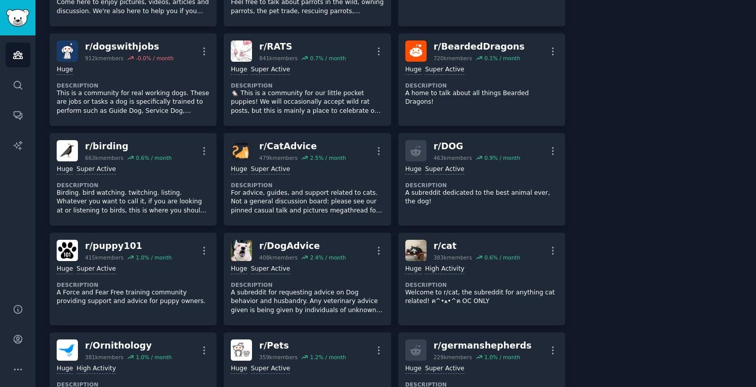
scroll to position [239, 0]
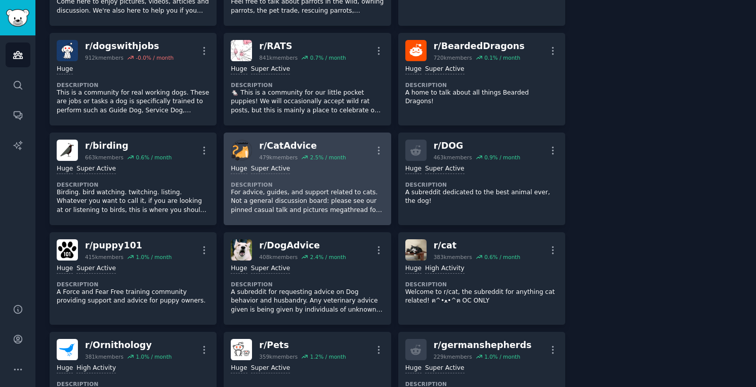
click at [264, 201] on p "For advice, guides, and support related to cats. Not a general discussion board…" at bounding box center [307, 201] width 153 height 27
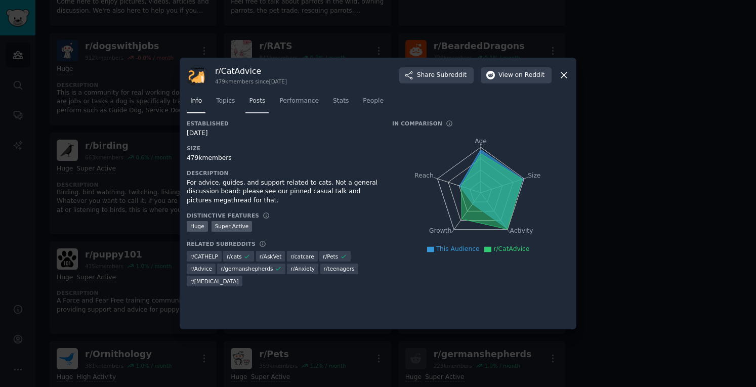
click at [262, 101] on link "Posts" at bounding box center [256, 103] width 23 height 21
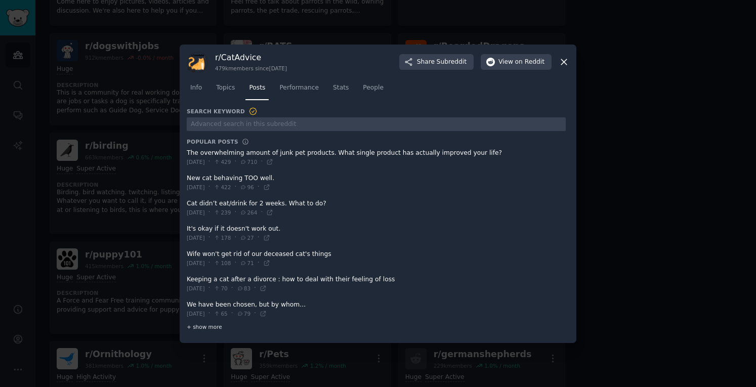
click at [207, 328] on span "+ show more" at bounding box center [204, 326] width 35 height 7
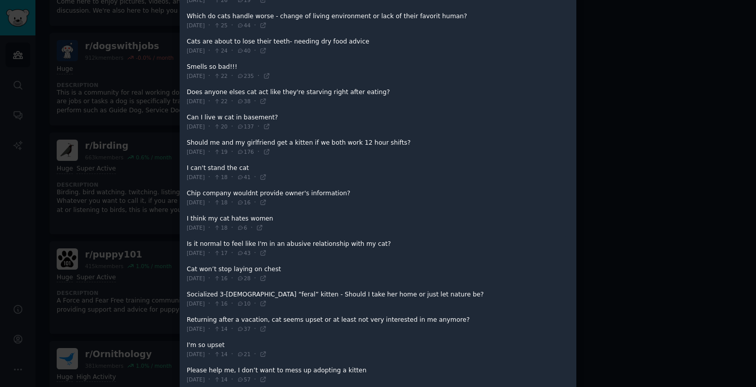
scroll to position [479, 0]
